Goal: Book appointment/travel/reservation

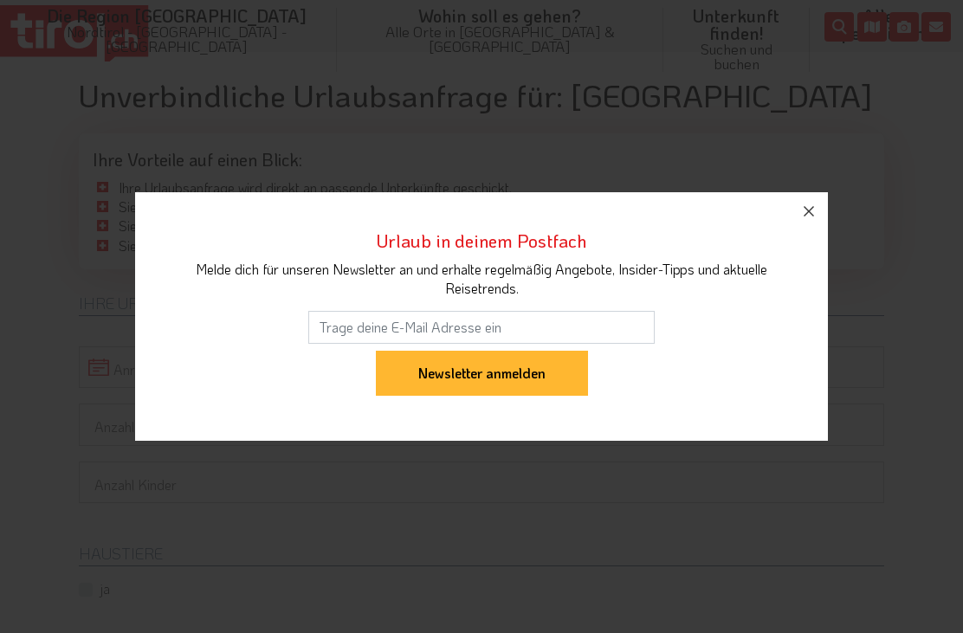
click at [810, 215] on icon "button" at bounding box center [809, 211] width 21 height 21
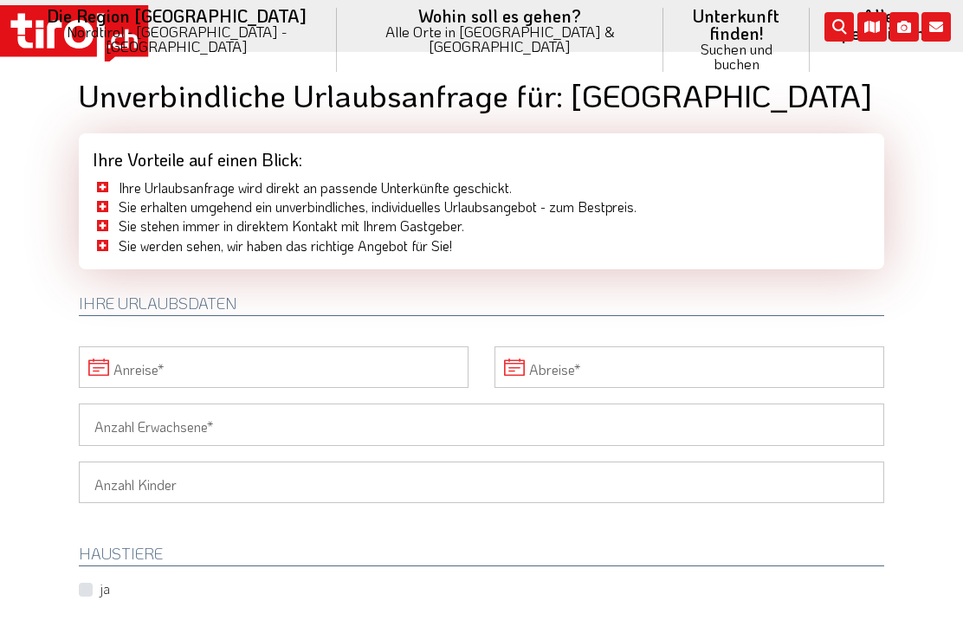
click at [664, 337] on link "Ferienwohnungen" at bounding box center [736, 355] width 145 height 36
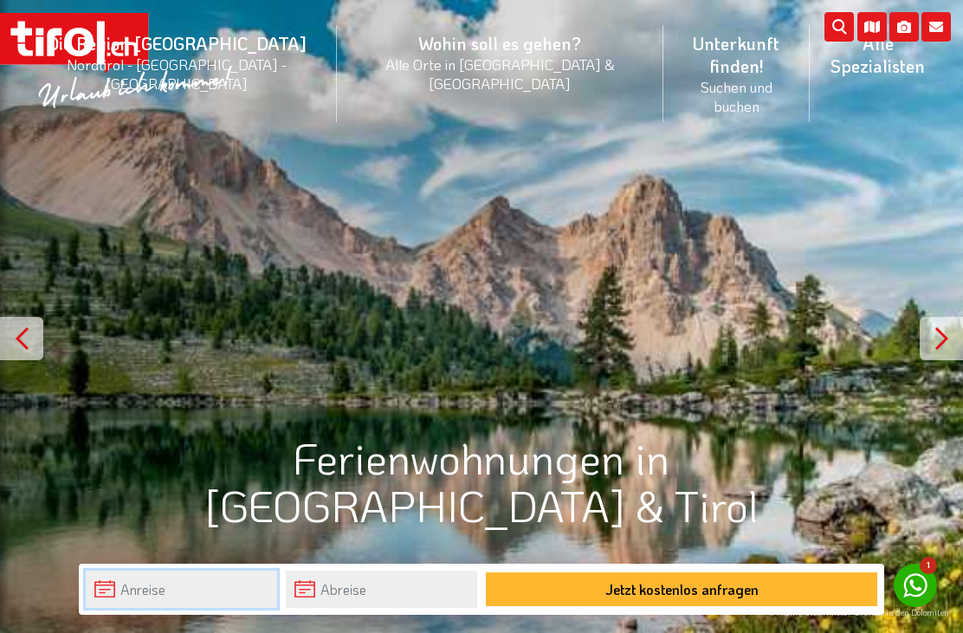
click at [177, 597] on input "text" at bounding box center [181, 589] width 191 height 37
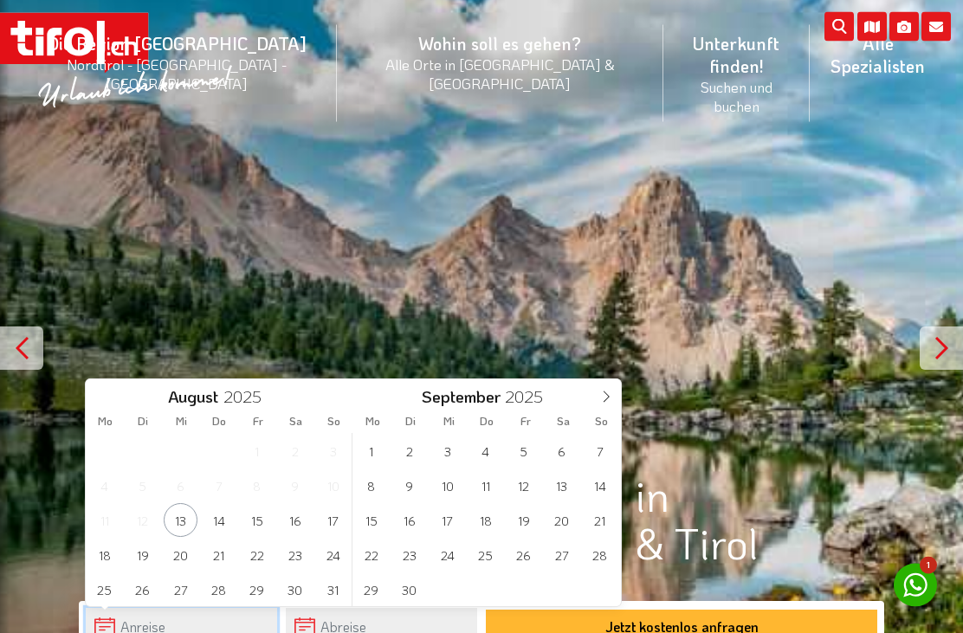
scroll to position [18, 0]
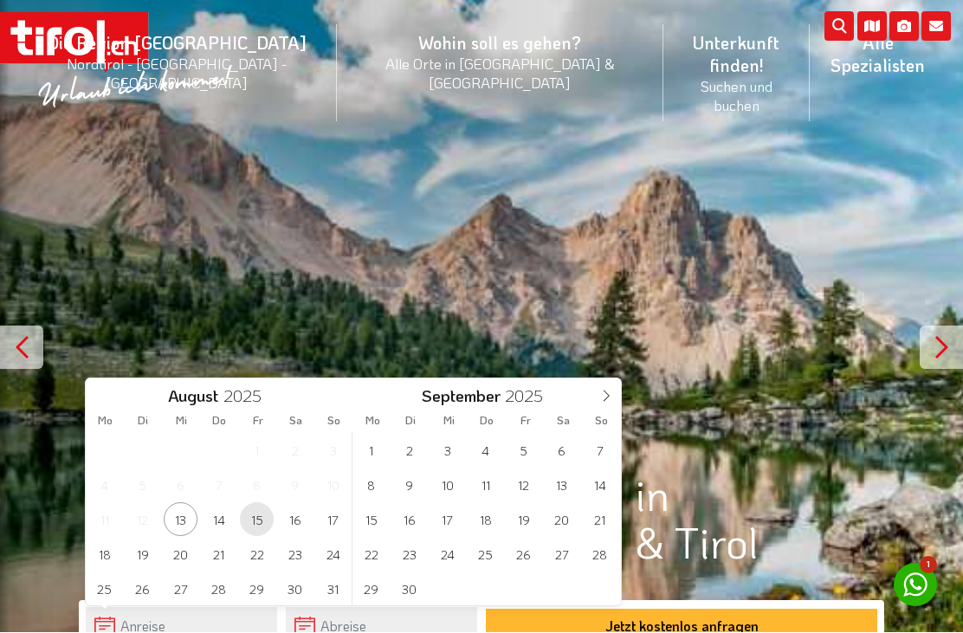
click at [258, 514] on span "15" at bounding box center [257, 520] width 34 height 34
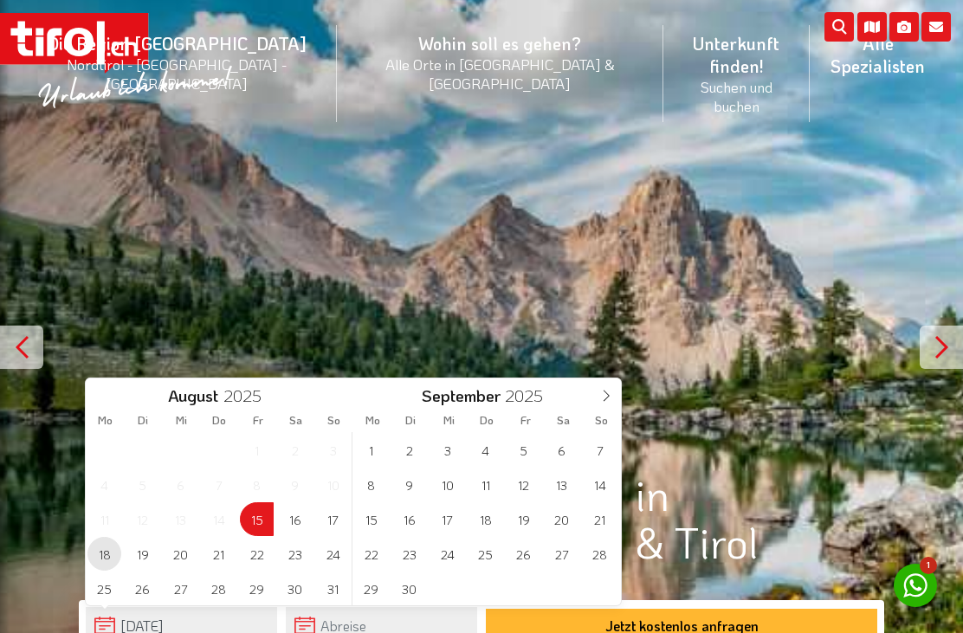
click at [107, 550] on span "18" at bounding box center [104, 554] width 34 height 34
type input "15-08-2025"
type input "18-08-2025"
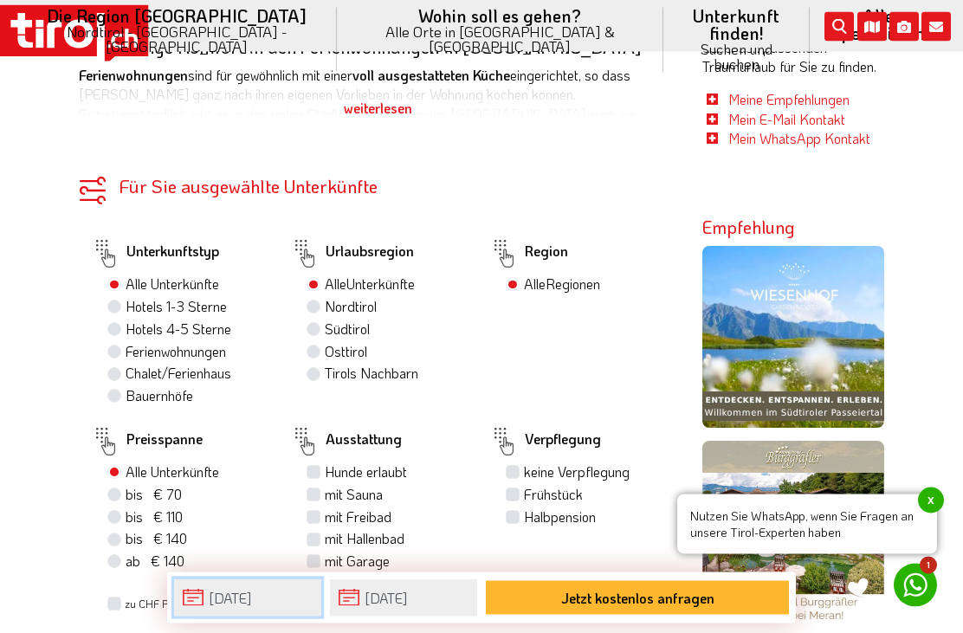
scroll to position [1101, 0]
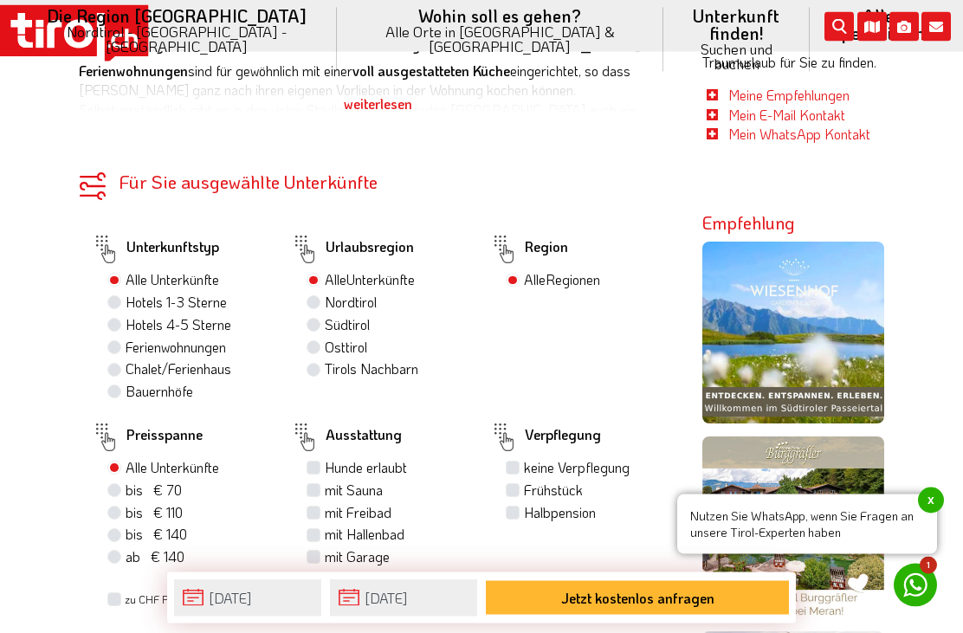
click at [325, 459] on label "Hunde erlaubt" at bounding box center [366, 468] width 82 height 19
click at [314, 463] on input "Hunde erlaubt" at bounding box center [315, 468] width 11 height 11
checkbox input "true"
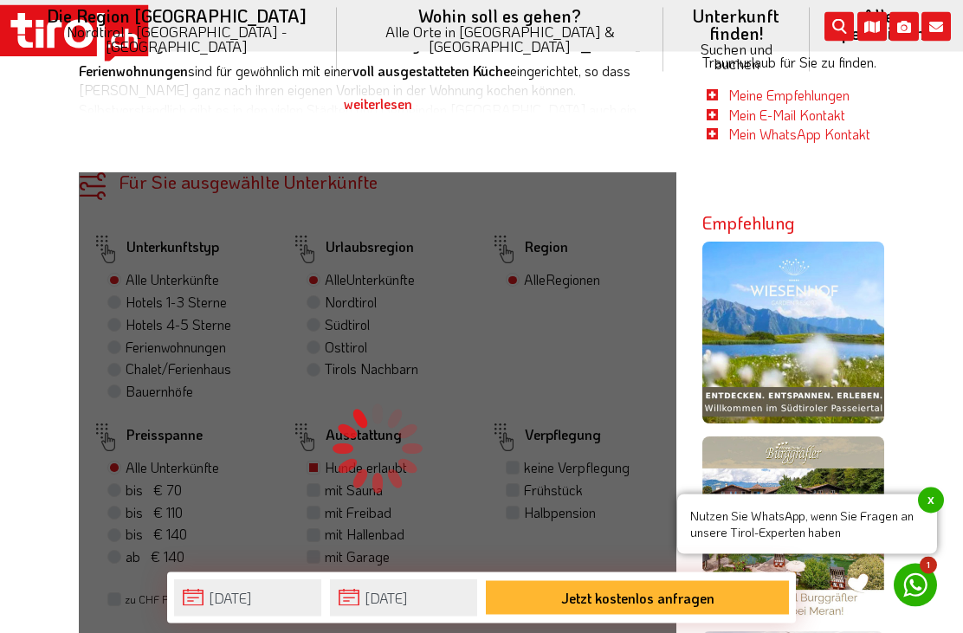
scroll to position [1102, 0]
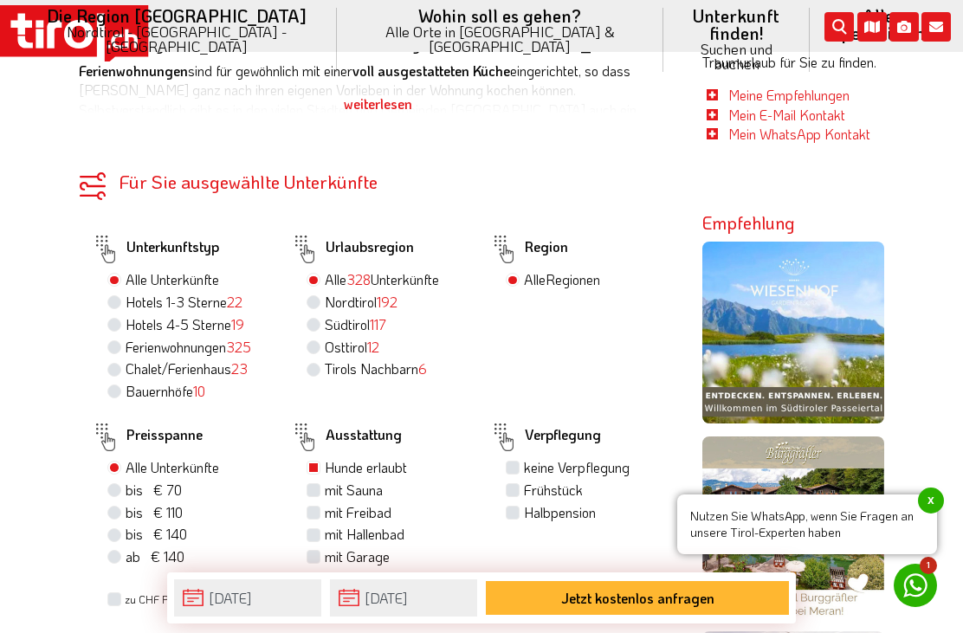
click at [126, 359] on label "Chalet/Ferienhaus 23" at bounding box center [187, 368] width 122 height 19
click at [114, 363] on input "Chalet/Ferienhaus 23" at bounding box center [116, 368] width 11 height 11
radio input "true"
click at [126, 338] on label "Ferienwohnungen 325" at bounding box center [189, 347] width 126 height 19
click at [111, 341] on input "Ferienwohnungen 325" at bounding box center [116, 346] width 11 height 11
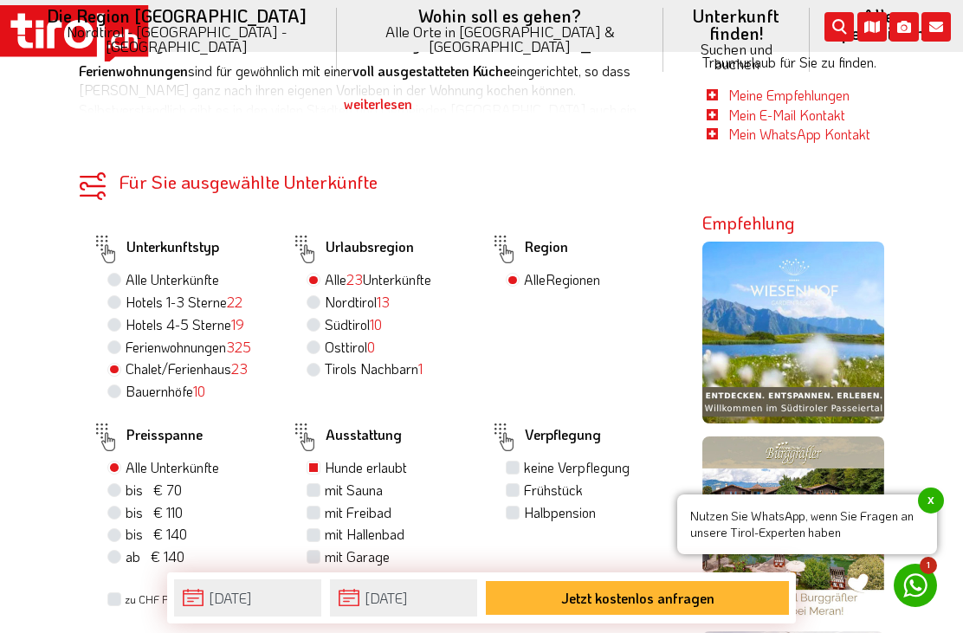
radio input "true"
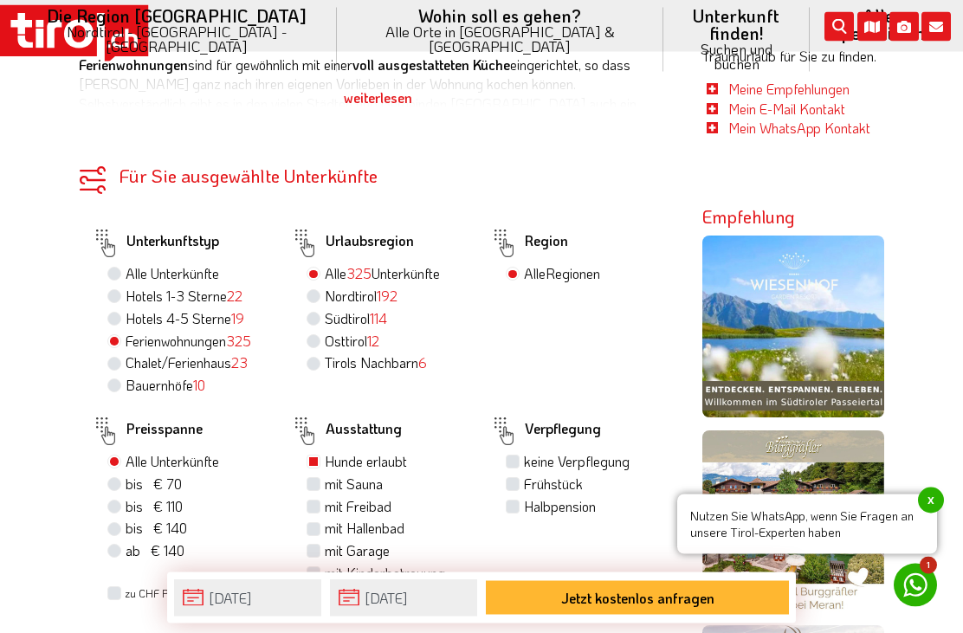
scroll to position [1110, 0]
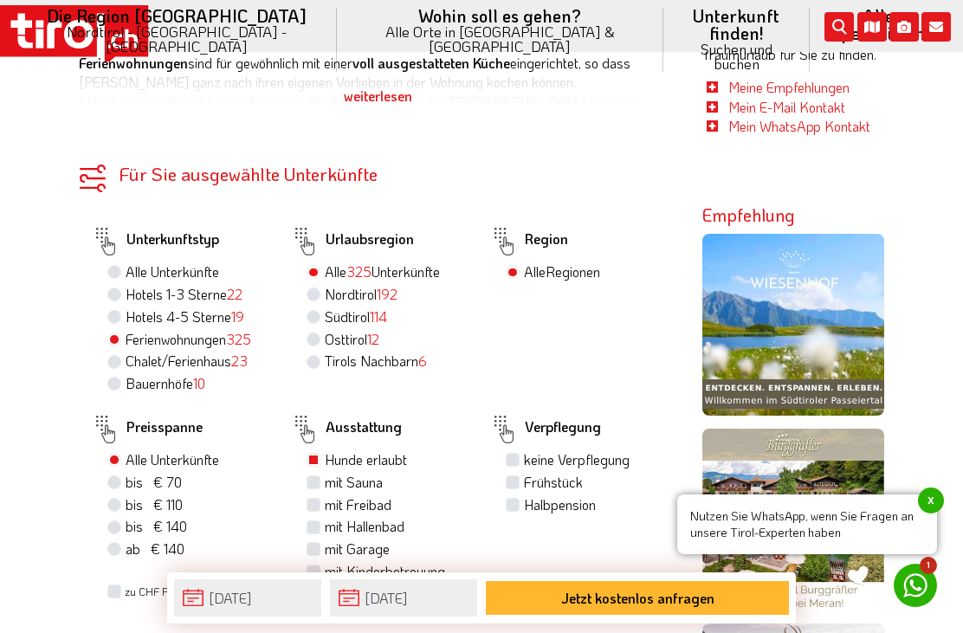
click at [325, 495] on label "mit Freibad" at bounding box center [358, 504] width 67 height 19
click at [319, 499] on input "mit Freibad" at bounding box center [315, 504] width 11 height 11
checkbox input "true"
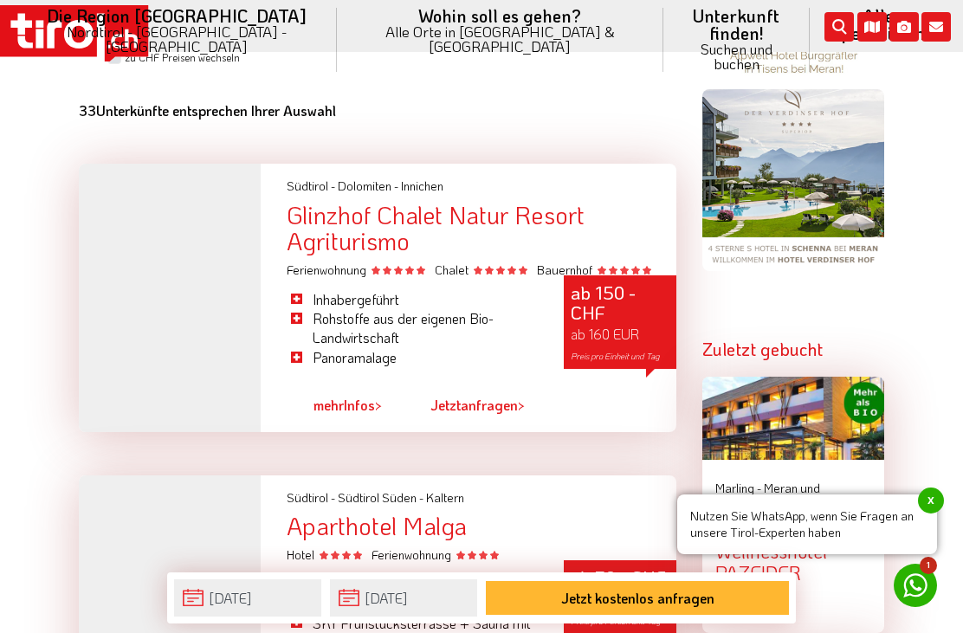
scroll to position [1551, 0]
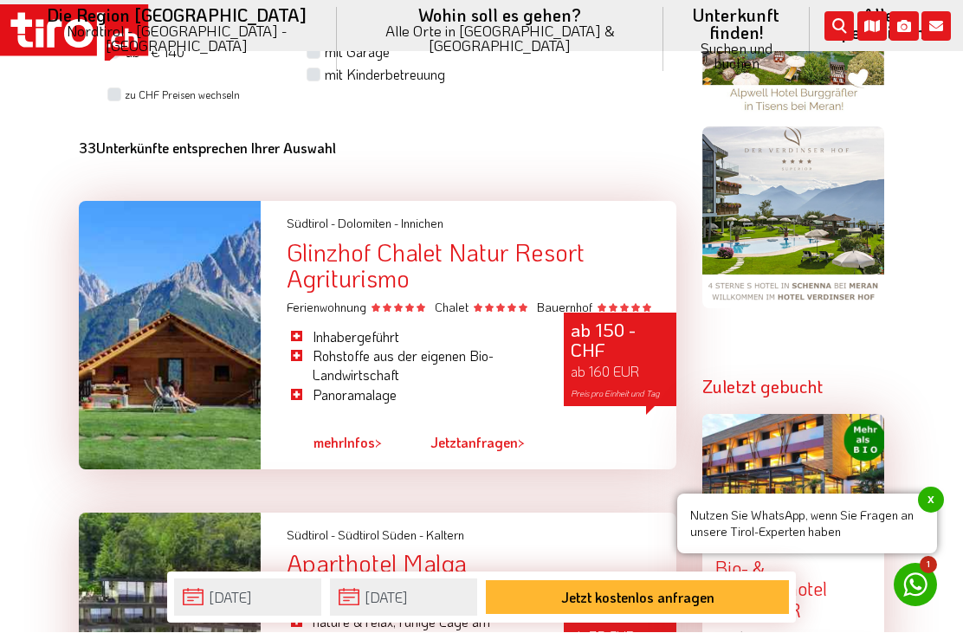
click at [250, 312] on div at bounding box center [170, 336] width 182 height 269
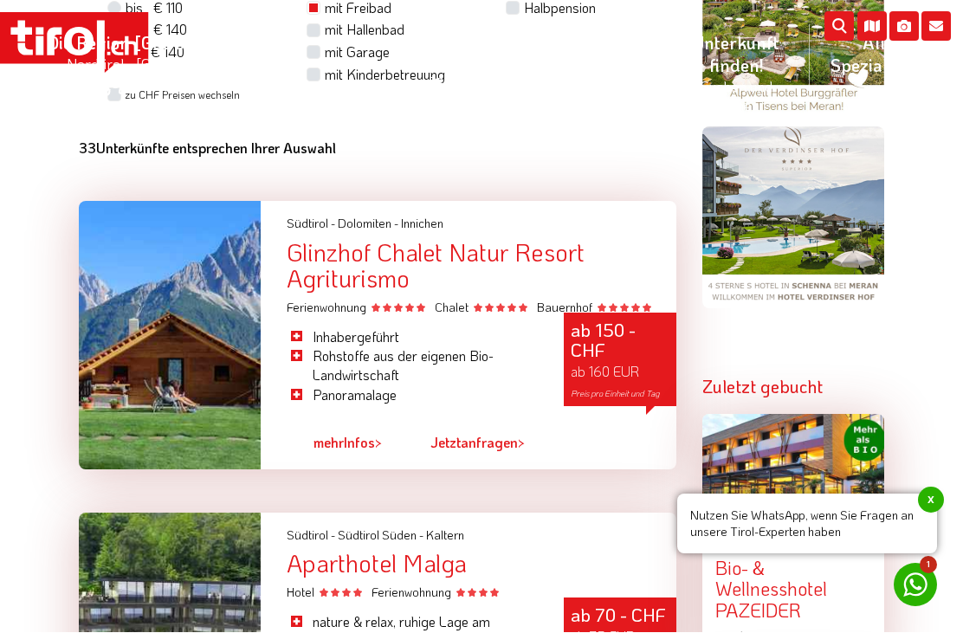
scroll to position [1551, 0]
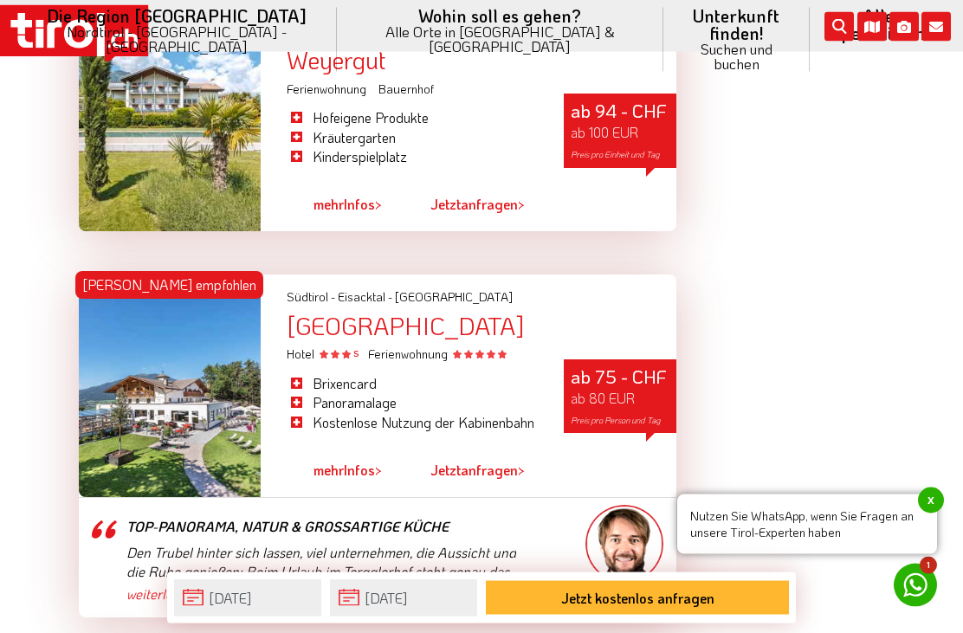
scroll to position [4842, 0]
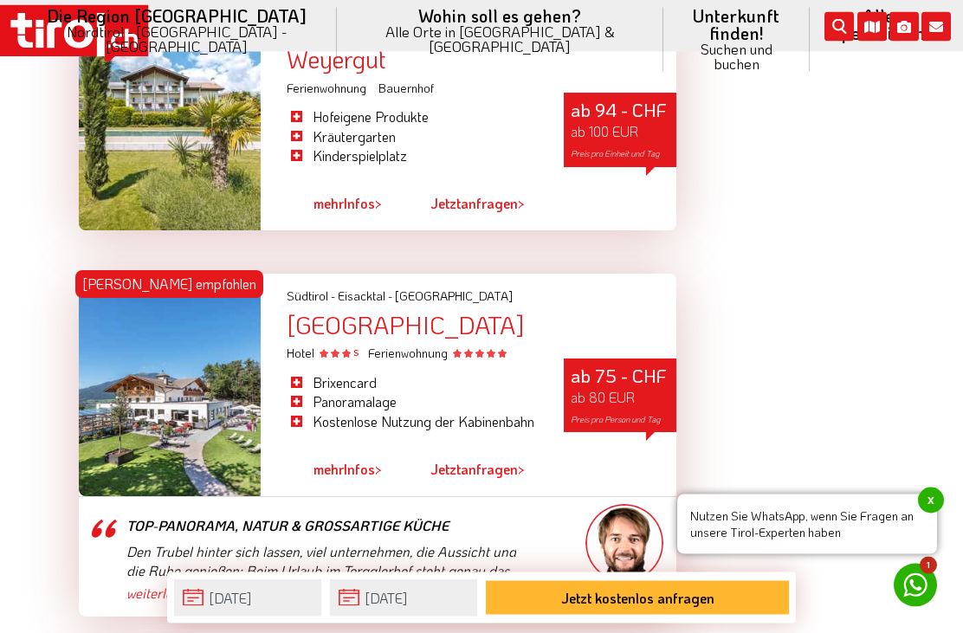
click at [599, 359] on div "ab 75 - CHF ab 80 EUR Preis pro Person und Tag" at bounding box center [620, 396] width 113 height 74
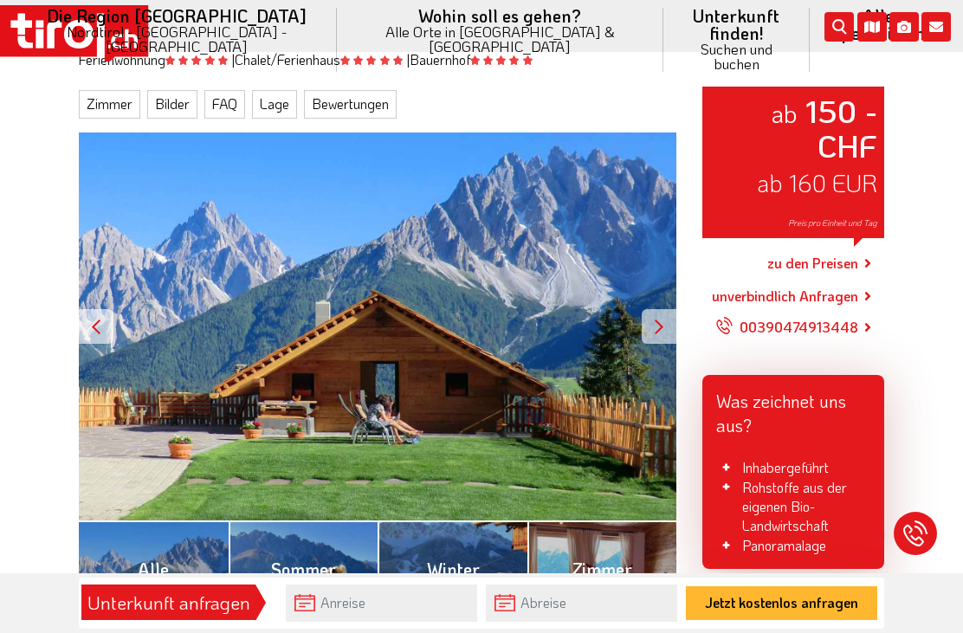
scroll to position [234, 0]
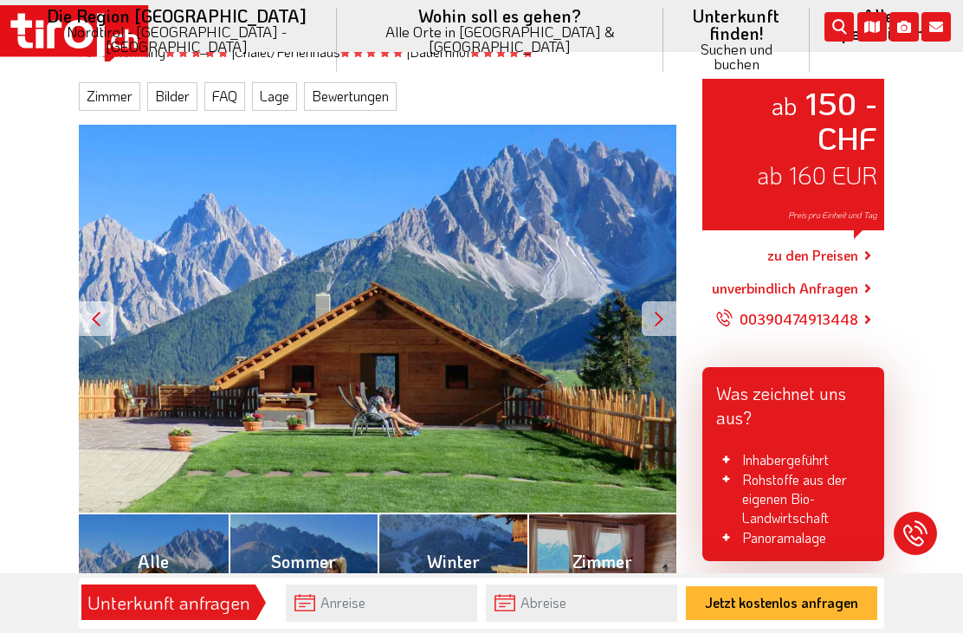
click at [662, 310] on div at bounding box center [659, 318] width 35 height 35
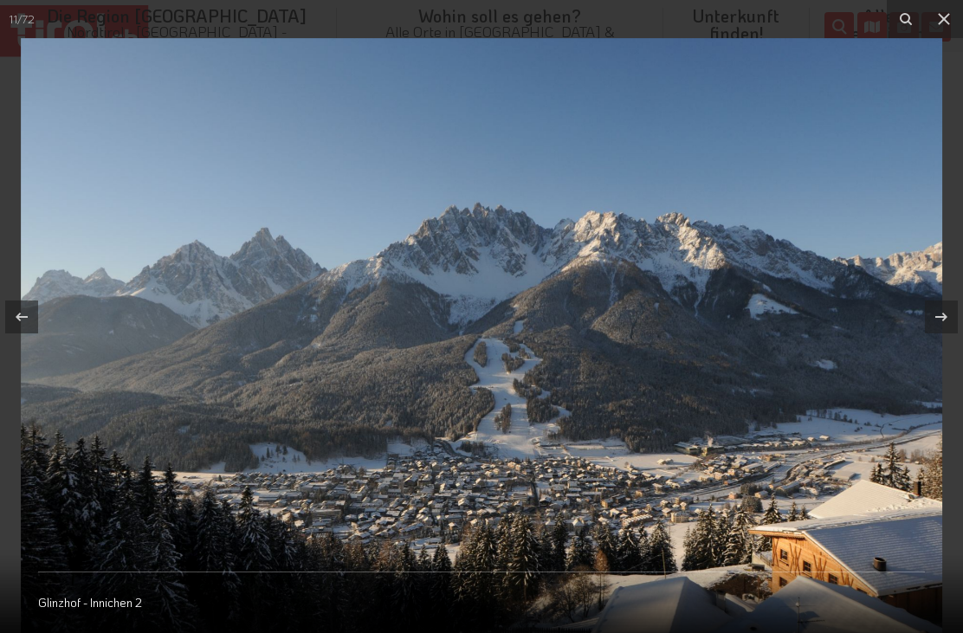
click at [954, 18] on icon at bounding box center [944, 19] width 21 height 21
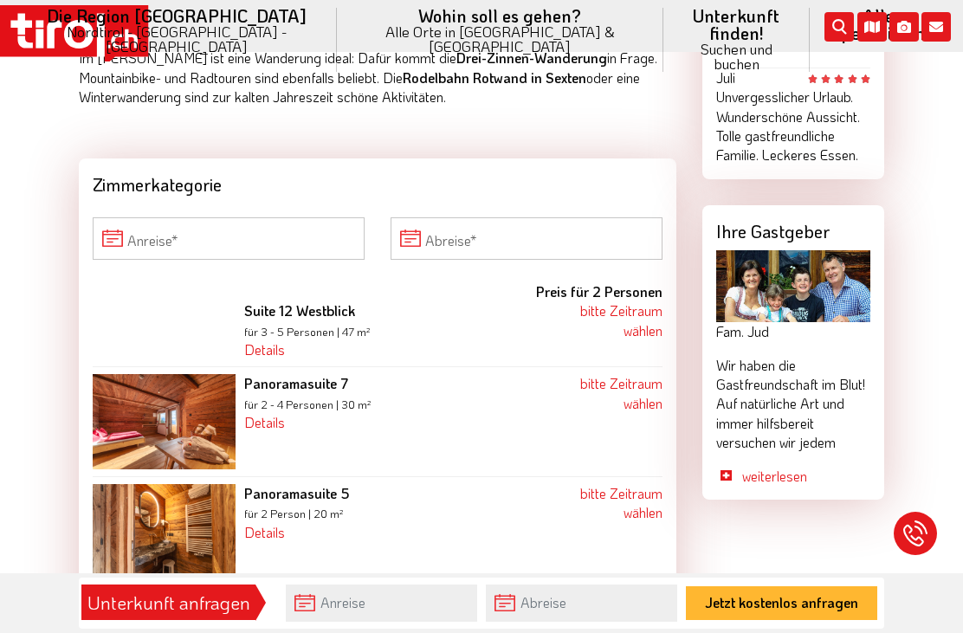
scroll to position [1673, 0]
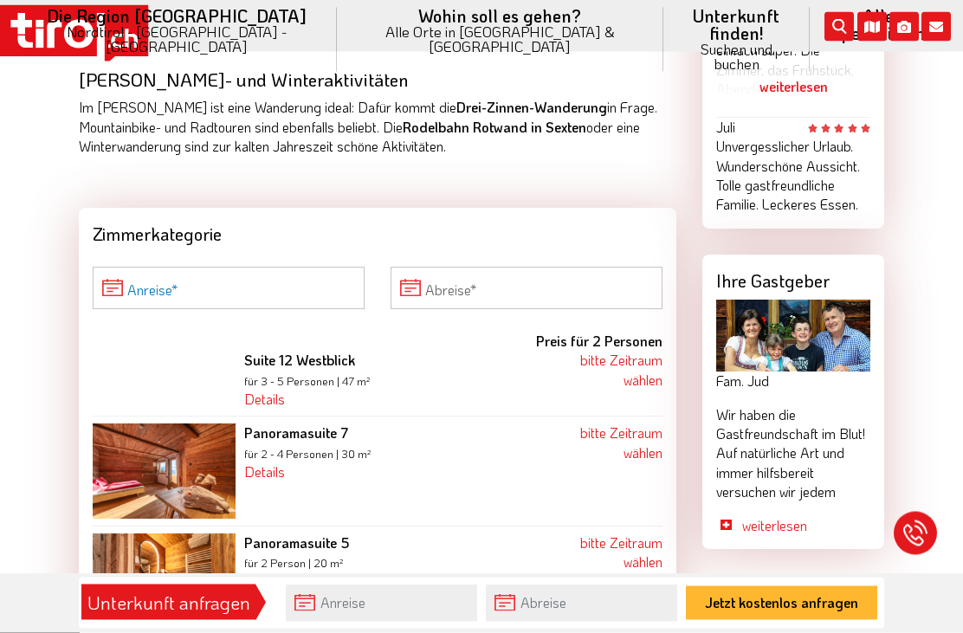
click at [310, 268] on input "Anreise" at bounding box center [229, 289] width 272 height 42
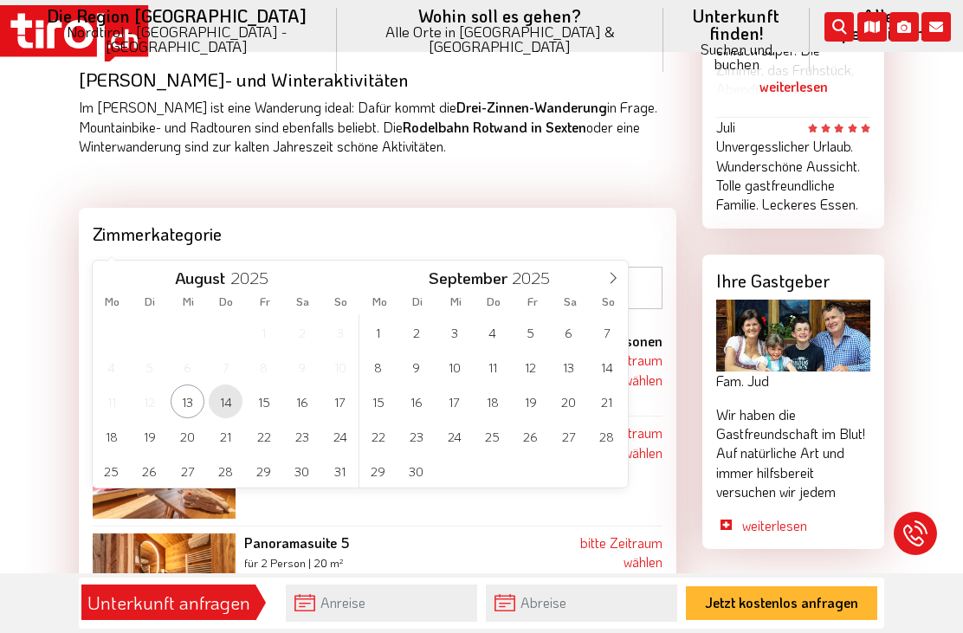
click at [231, 394] on span "14" at bounding box center [226, 402] width 34 height 34
click at [346, 393] on span "17" at bounding box center [340, 402] width 34 height 34
type input "14-08-2025"
type input "17-08-2025"
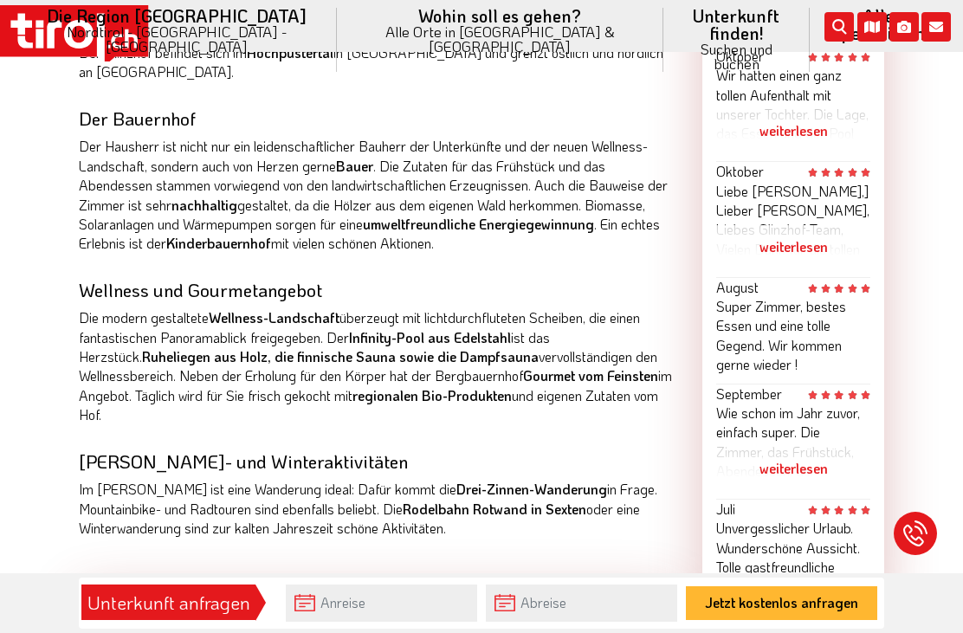
scroll to position [1126, 0]
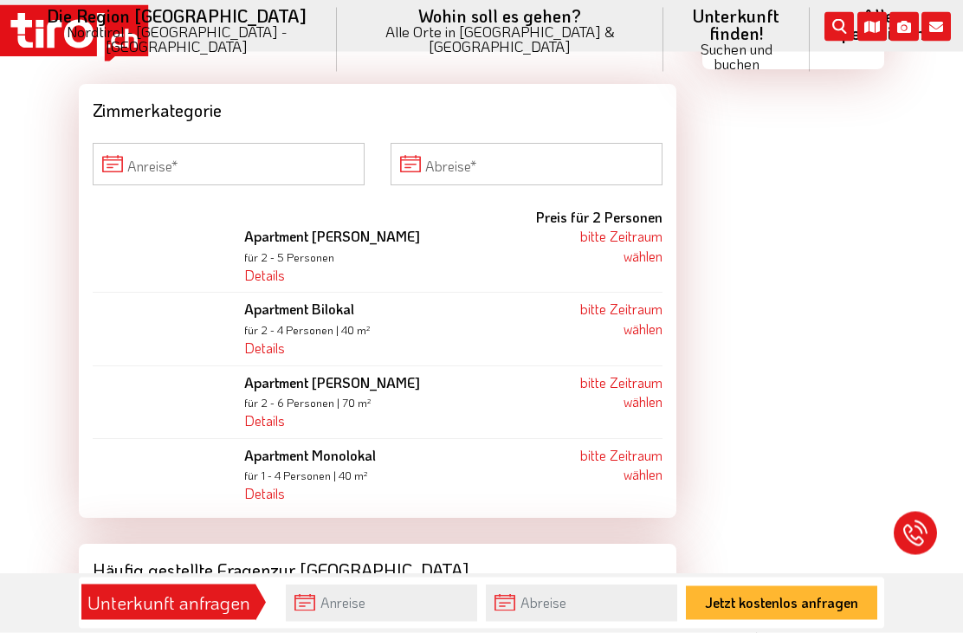
scroll to position [2078, 0]
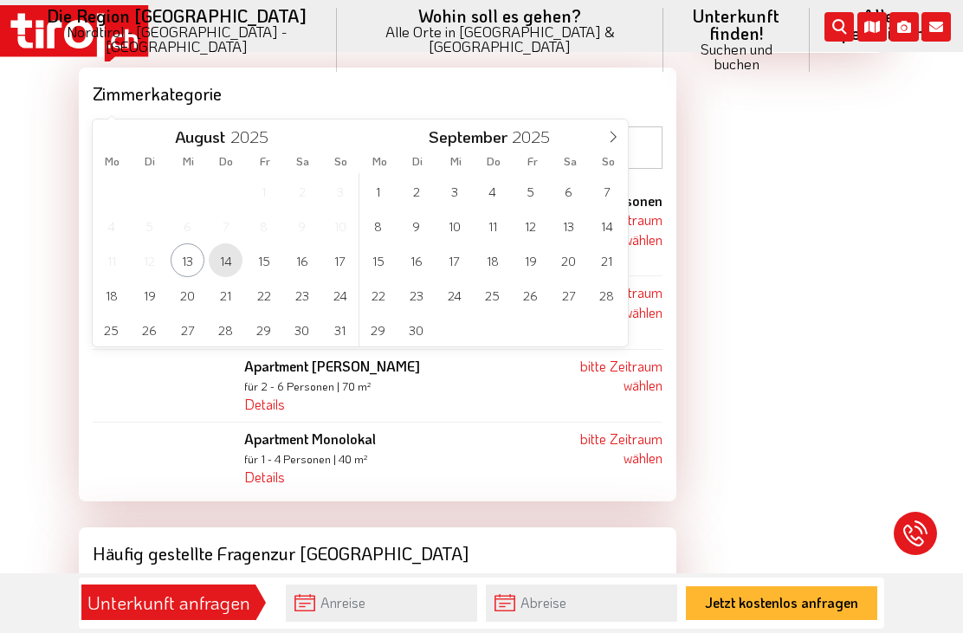
click at [235, 263] on span "14" at bounding box center [226, 260] width 34 height 34
click at [351, 264] on span "17" at bounding box center [340, 260] width 34 height 34
type input "14-08-2025"
type input "17-08-2025"
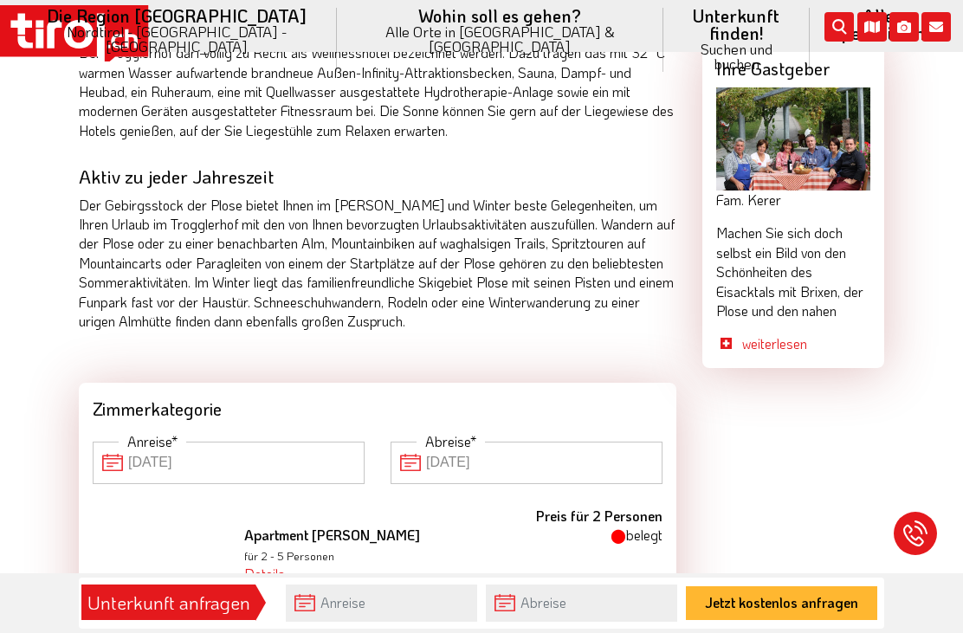
scroll to position [1713, 0]
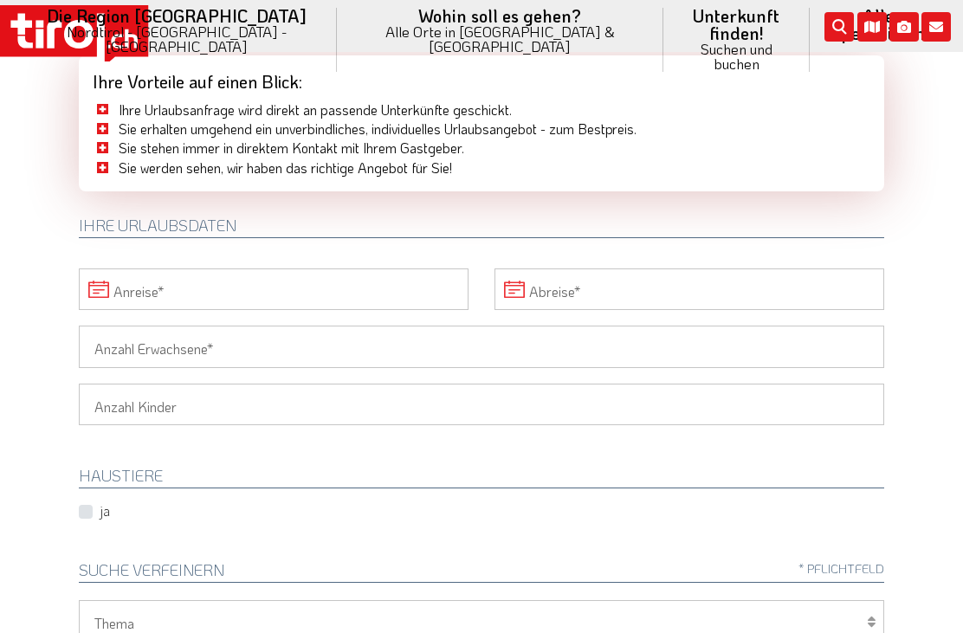
scroll to position [74, 0]
